Goal: Navigation & Orientation: Find specific page/section

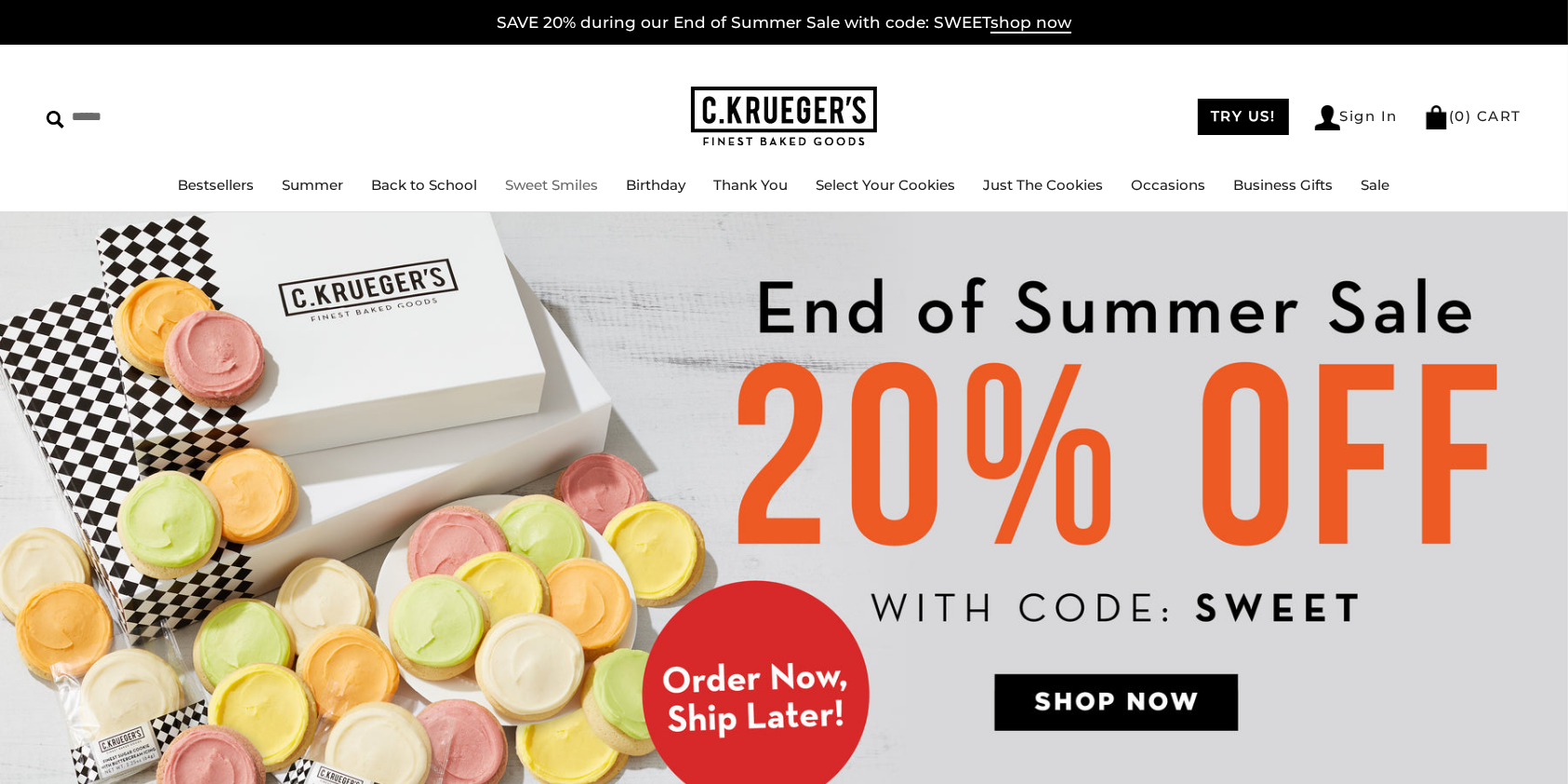
click at [540, 184] on link "Sweet Smiles" at bounding box center [553, 184] width 93 height 18
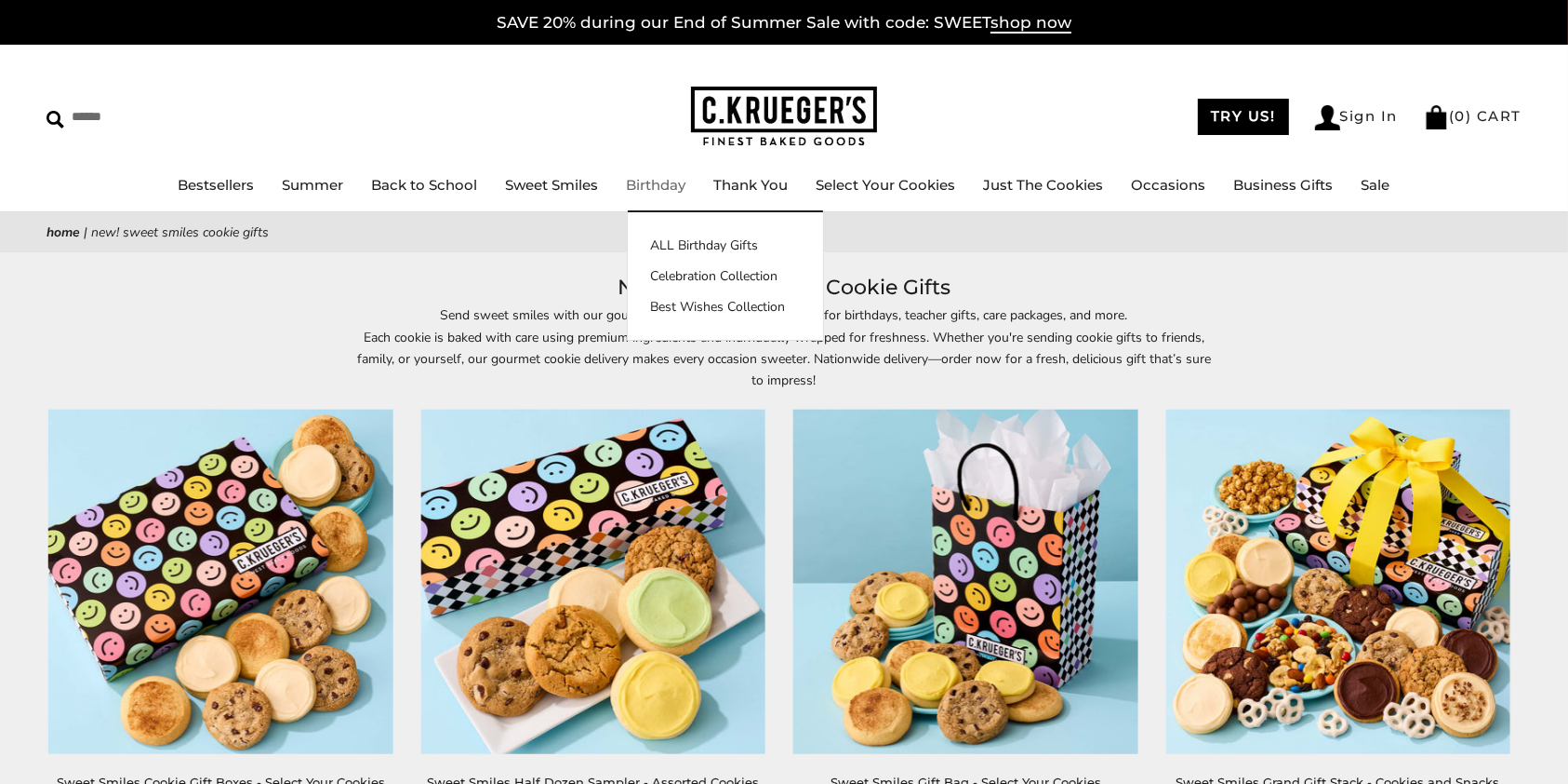
click at [636, 185] on link "Birthday" at bounding box center [657, 184] width 60 height 18
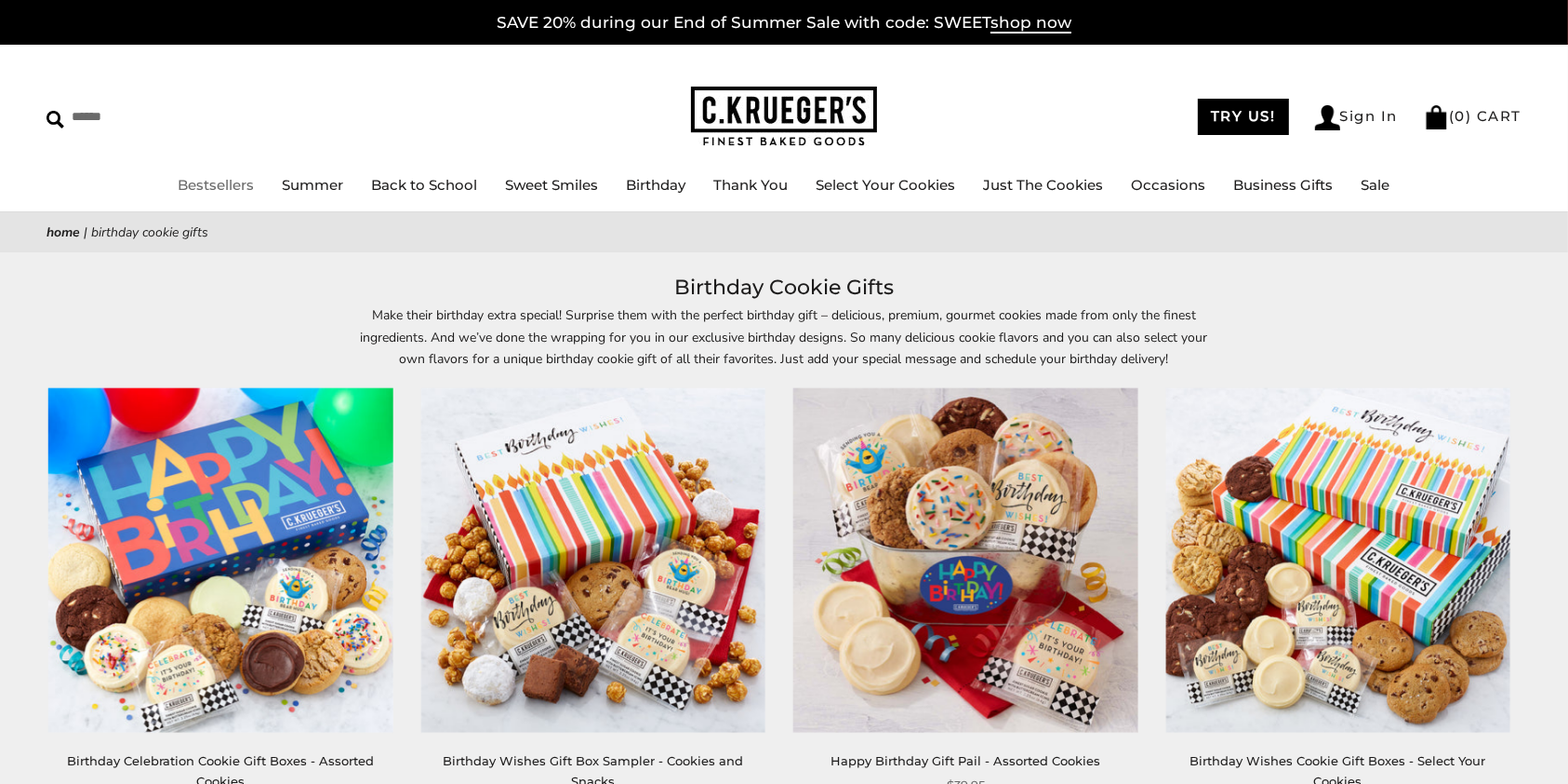
click at [179, 193] on link "Bestsellers" at bounding box center [217, 184] width 76 height 18
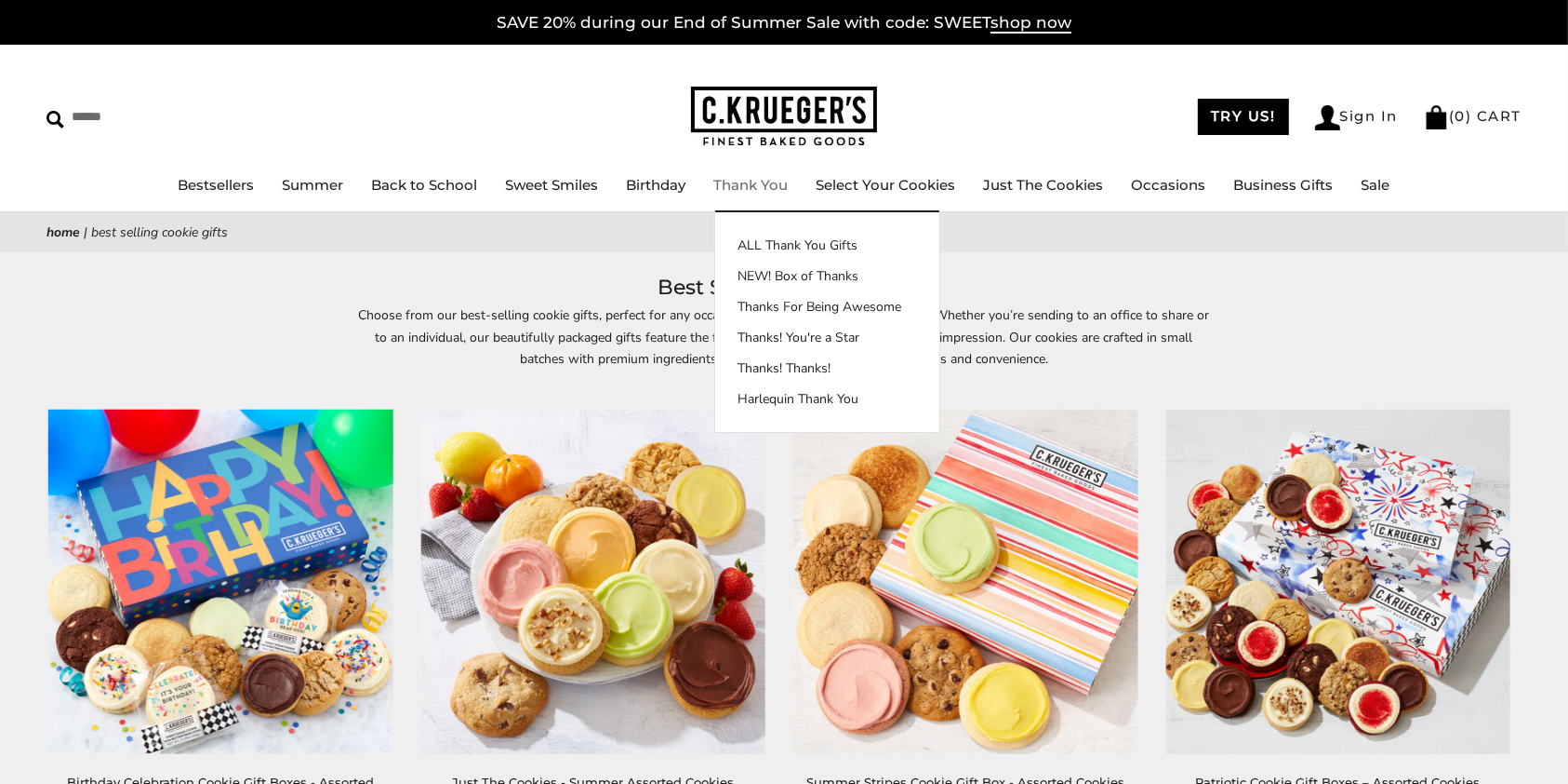
click at [751, 196] on li "Thank You ALL Thank You Gifts NEW! Box of Thanks Thanks For Being Awesome Thank…" at bounding box center [752, 185] width 74 height 23
click at [750, 185] on link "Thank You" at bounding box center [752, 184] width 74 height 18
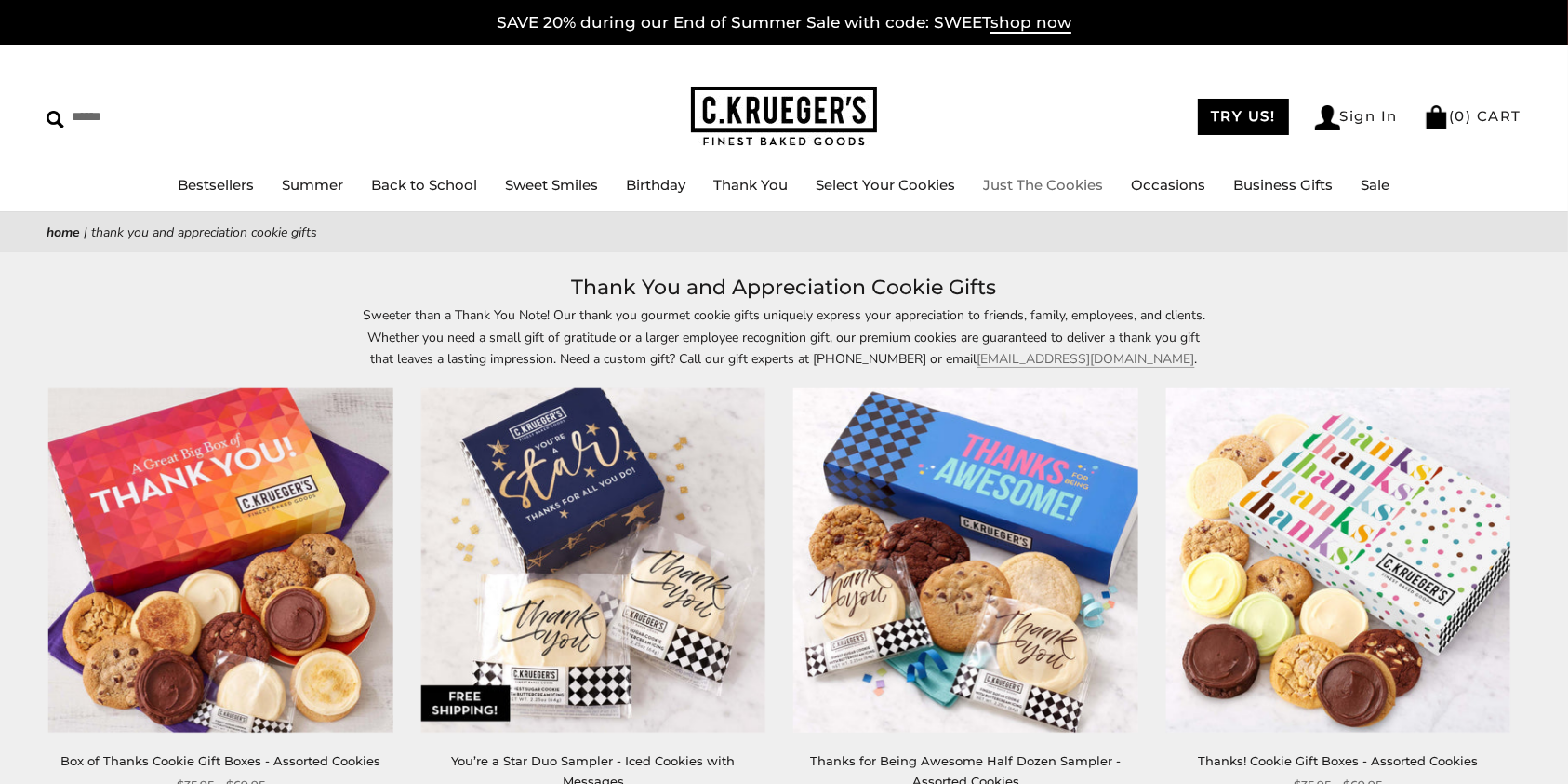
click at [1025, 183] on link "Just The Cookies" at bounding box center [1044, 184] width 120 height 18
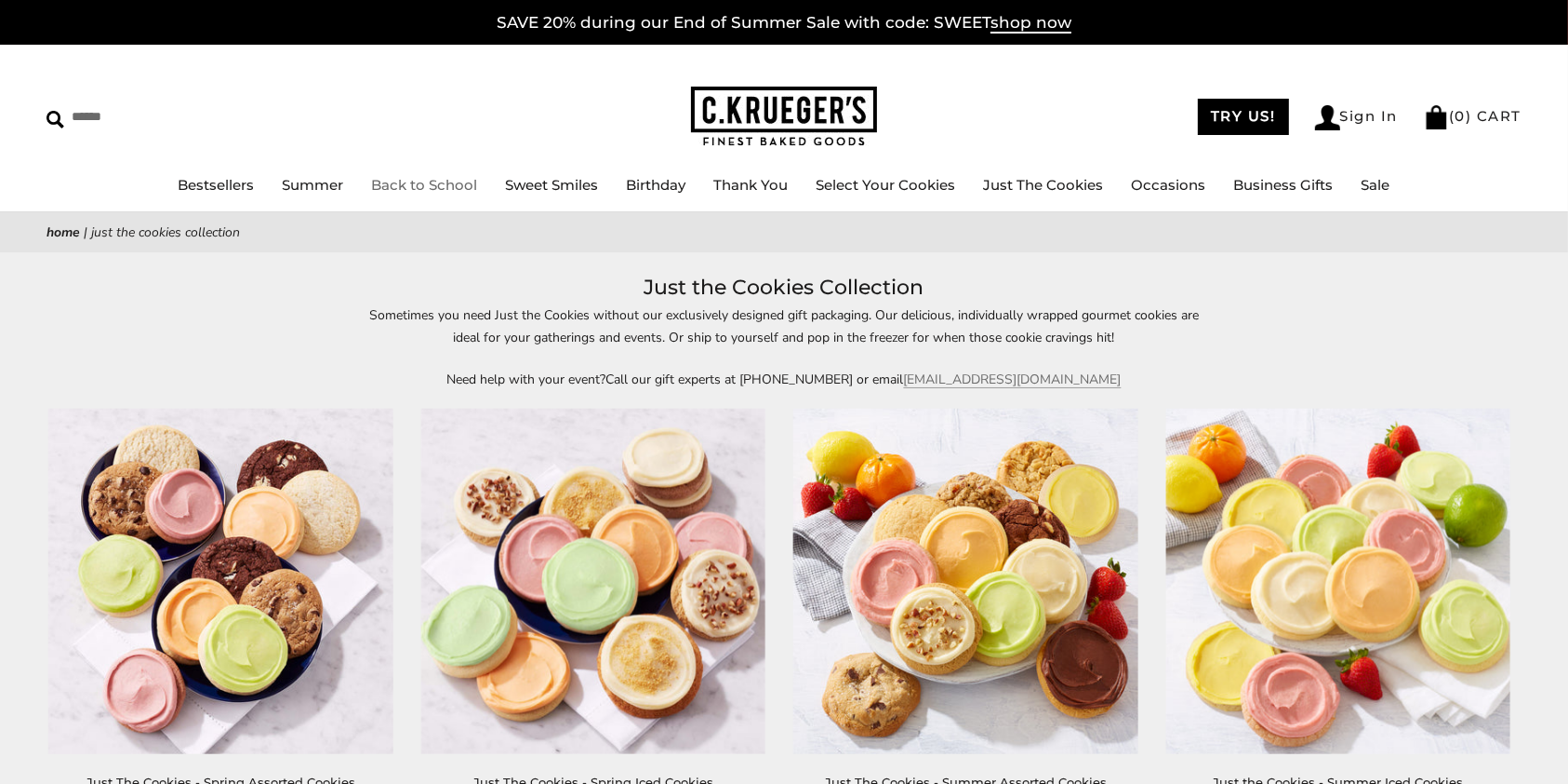
click at [387, 178] on link "Back to School" at bounding box center [425, 184] width 106 height 18
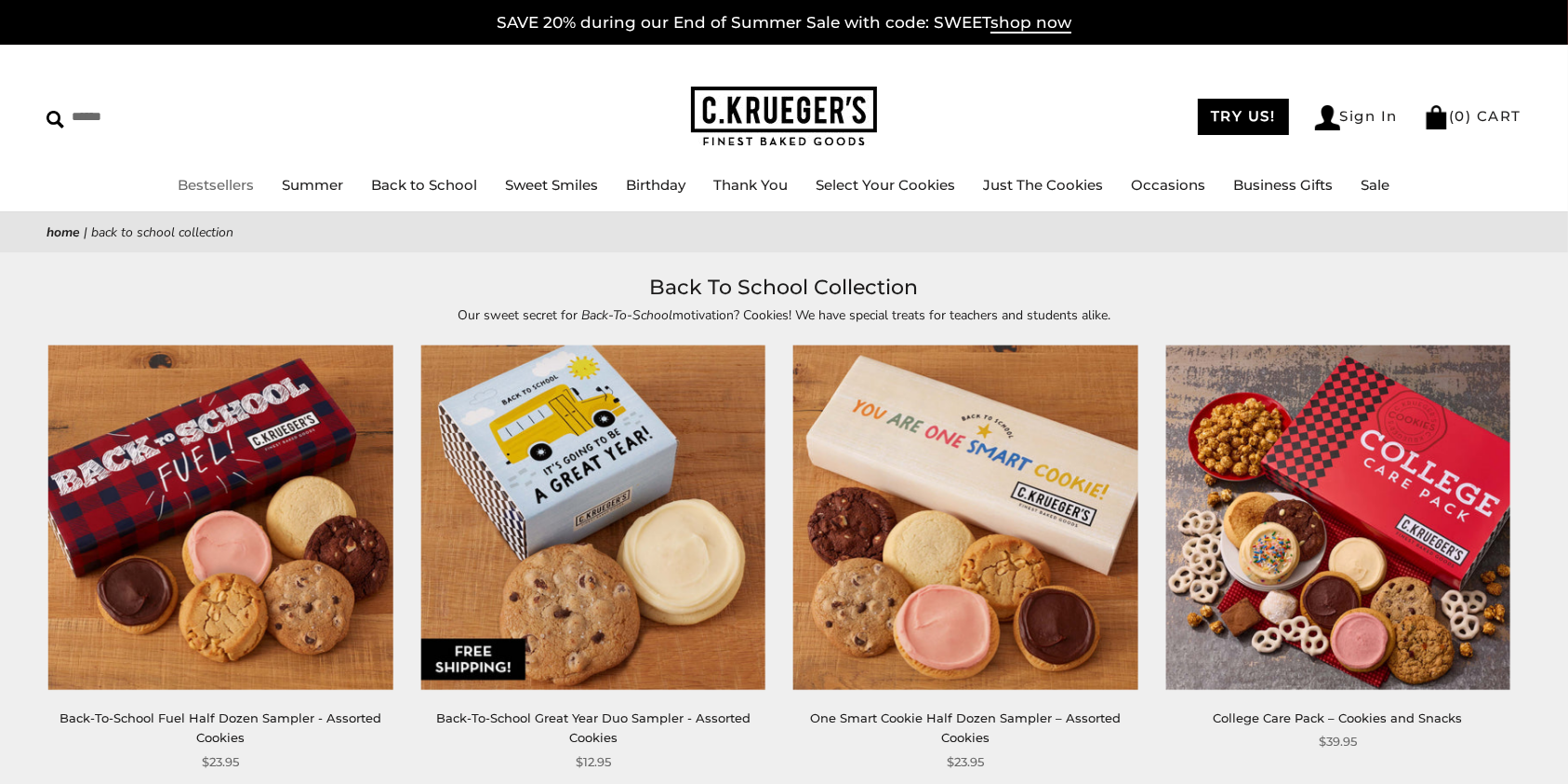
click at [179, 189] on link "Bestsellers" at bounding box center [217, 184] width 76 height 18
